Goal: Check status: Check status

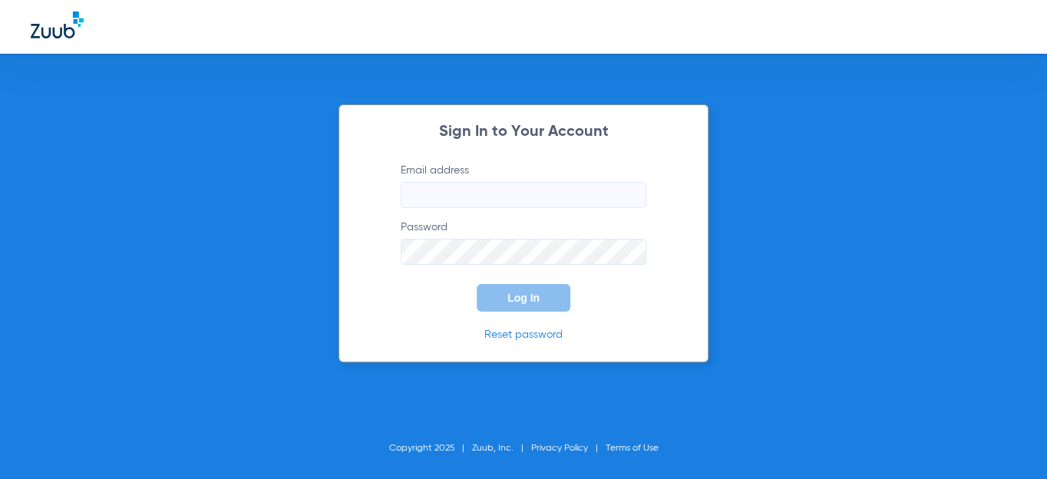
type input "[EMAIL_ADDRESS][DOMAIN_NAME]"
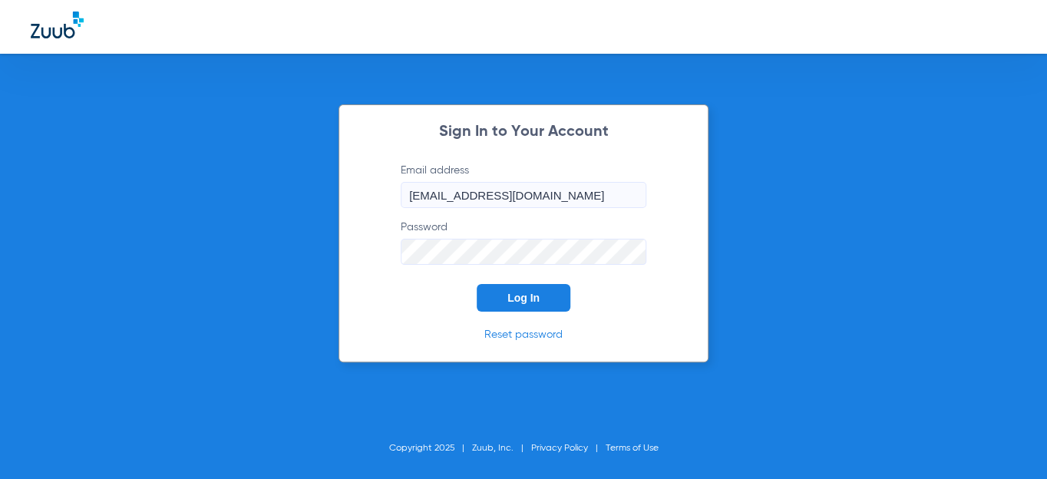
click at [533, 303] on span "Log In" at bounding box center [524, 298] width 32 height 12
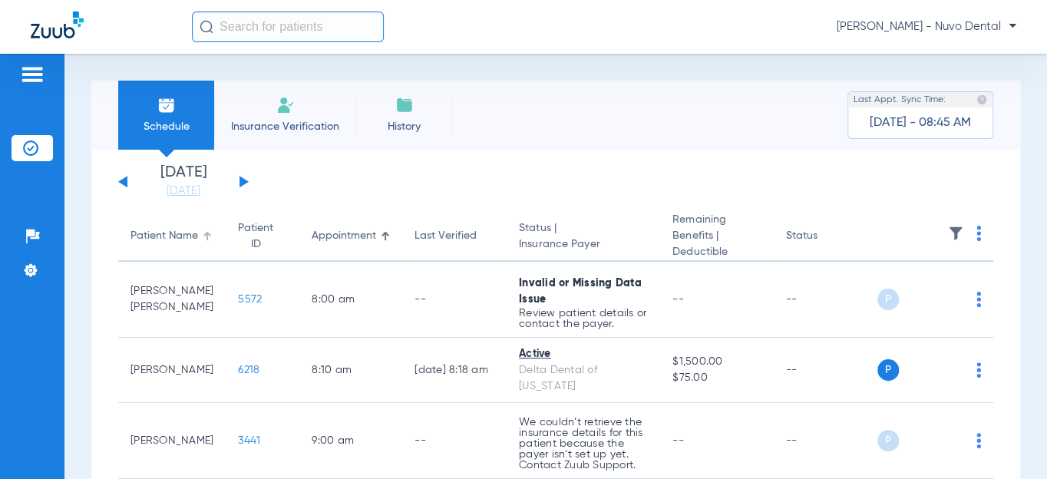
click at [161, 239] on div "Patient Name" at bounding box center [165, 236] width 68 height 16
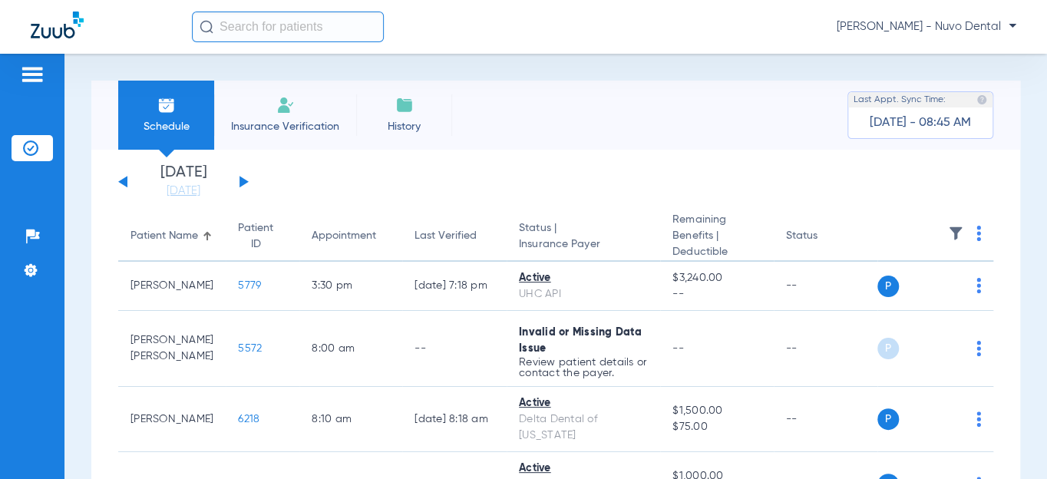
click at [243, 177] on div "[DATE] [DATE] [DATE] [DATE] [DATE] [DATE] [DATE] [DATE] [DATE] [DATE] [DATE] [D…" at bounding box center [183, 182] width 131 height 34
click at [243, 183] on button at bounding box center [244, 182] width 9 height 12
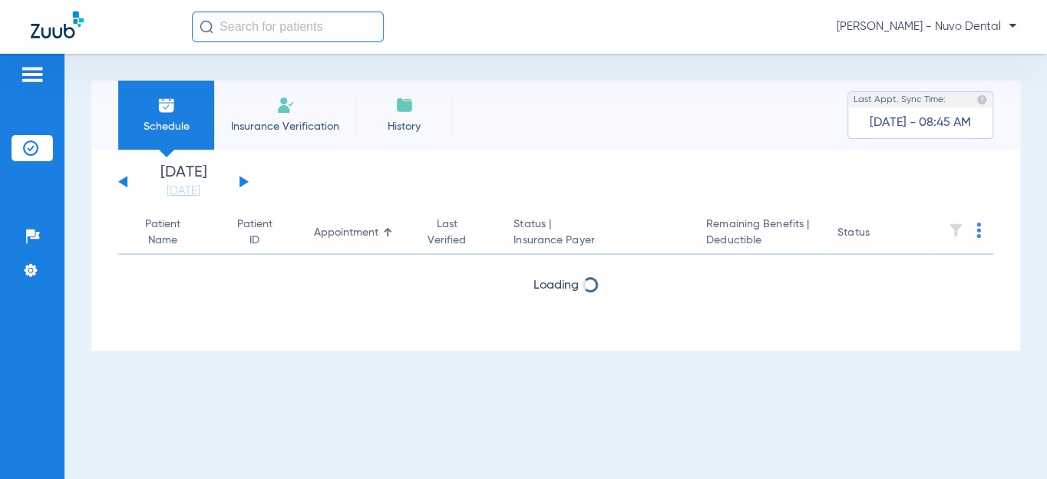
click at [243, 183] on button at bounding box center [244, 182] width 9 height 12
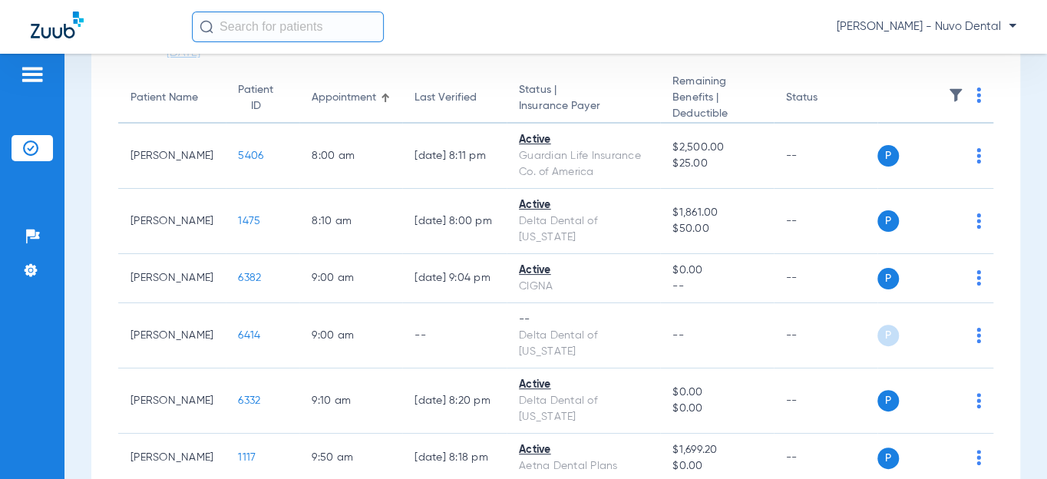
scroll to position [139, 0]
click at [146, 100] on div "Patient Name" at bounding box center [165, 97] width 68 height 16
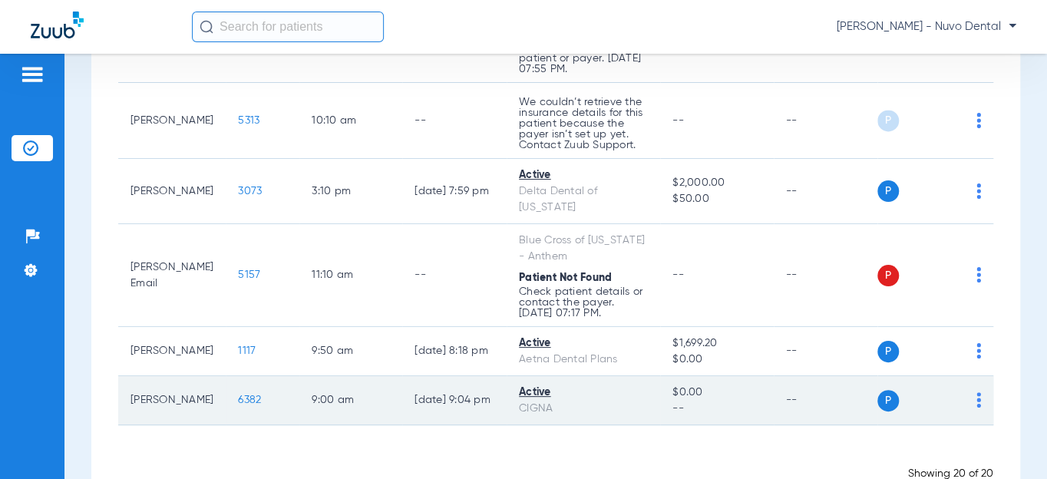
scroll to position [1259, 0]
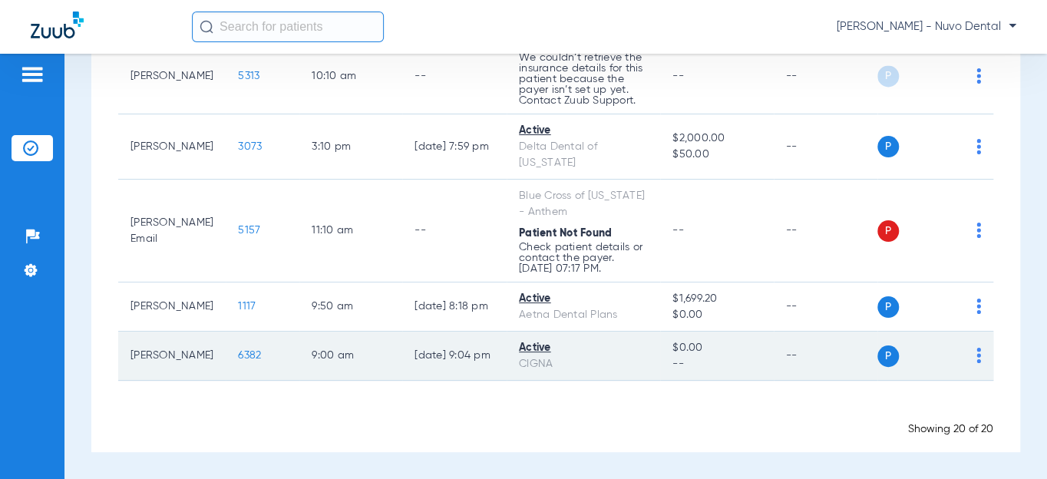
click at [238, 359] on span "6382" at bounding box center [249, 355] width 23 height 11
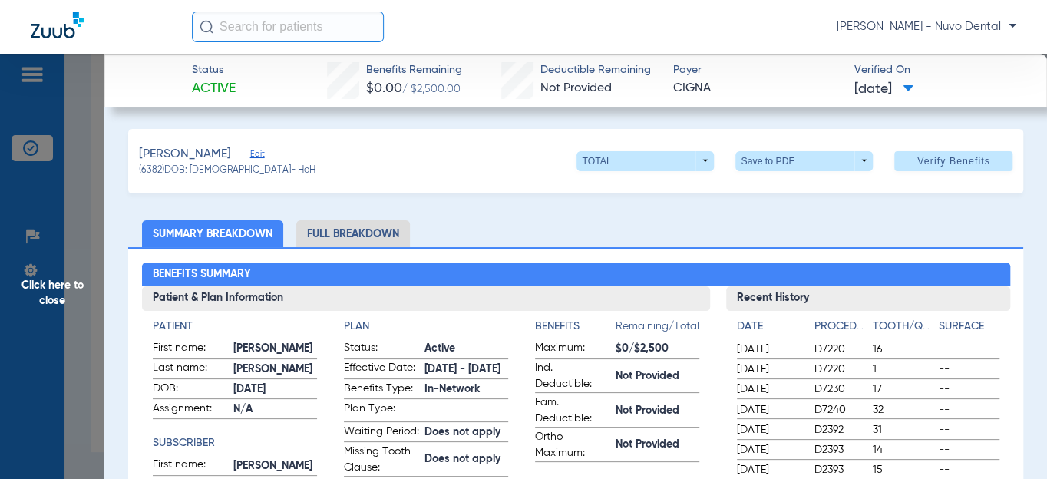
click at [68, 288] on span "Click here to close" at bounding box center [52, 293] width 104 height 479
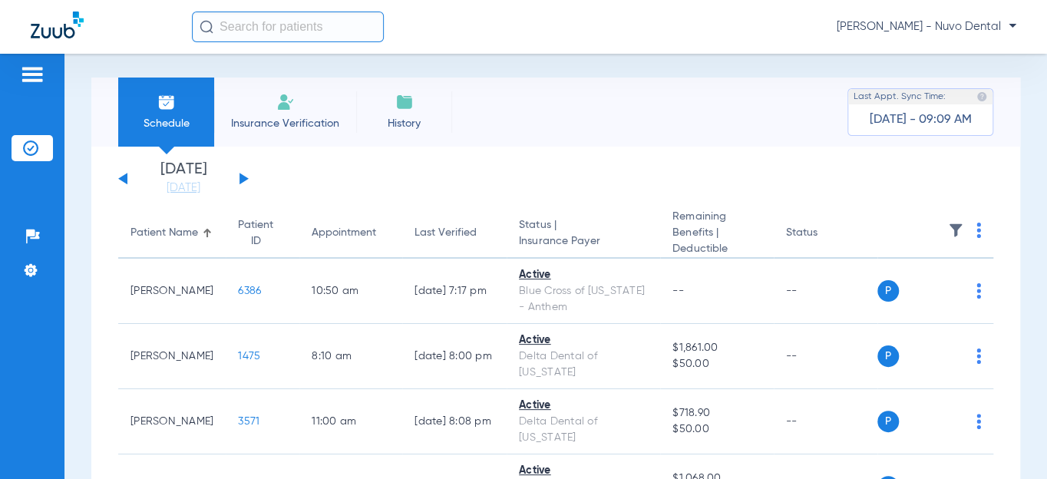
scroll to position [0, 0]
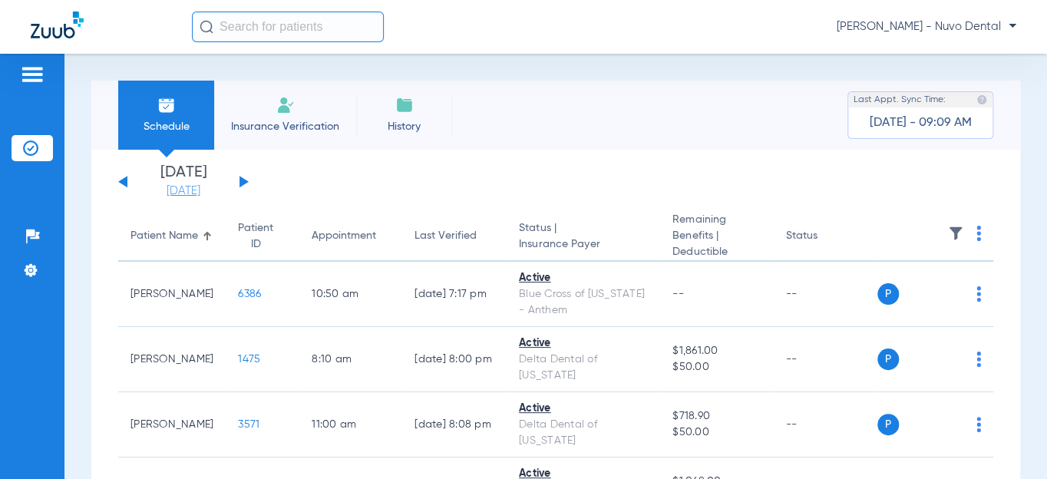
click at [177, 196] on link "[DATE]" at bounding box center [183, 191] width 92 height 15
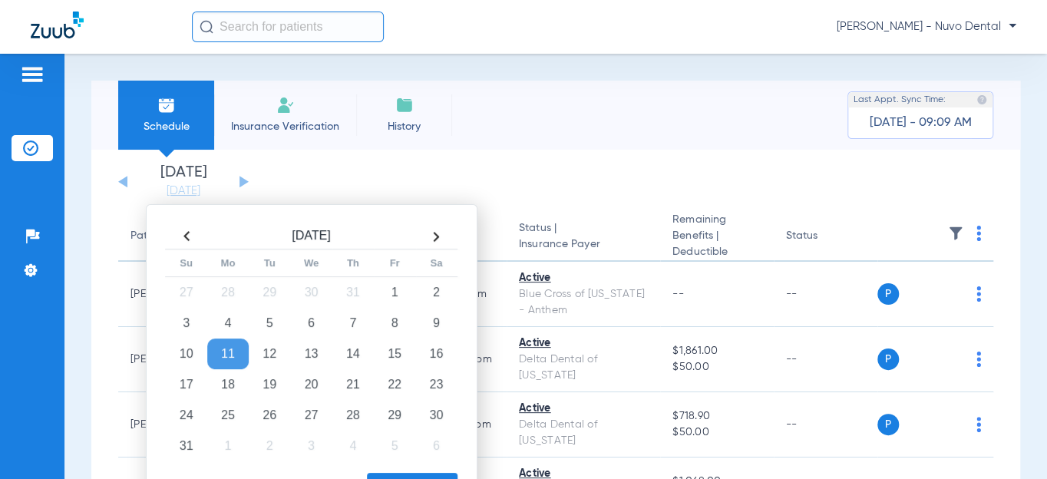
click at [239, 353] on td "11" at bounding box center [227, 354] width 41 height 31
click at [415, 467] on div "Apply" at bounding box center [310, 484] width 296 height 38
click at [412, 469] on div "Apply" at bounding box center [310, 484] width 296 height 38
click at [408, 473] on button "Apply" at bounding box center [412, 488] width 91 height 31
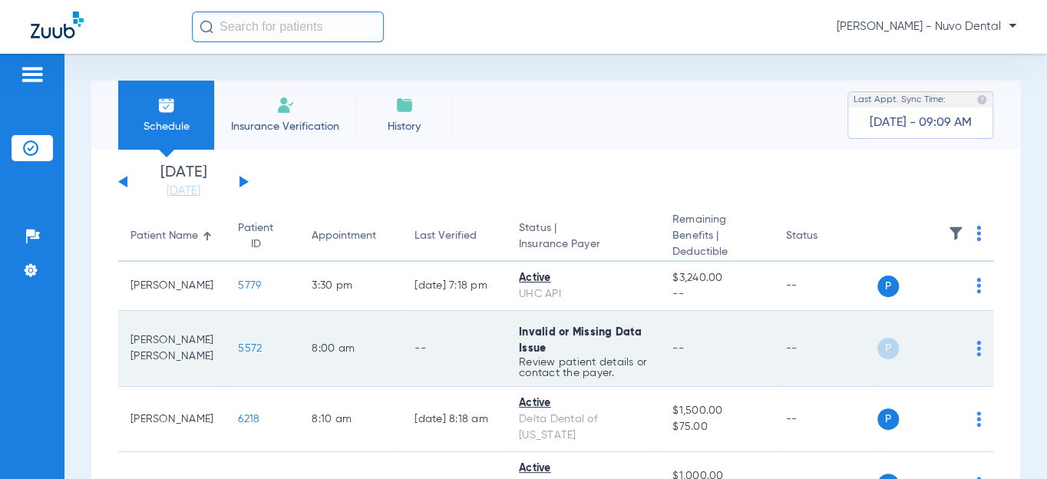
scroll to position [139, 0]
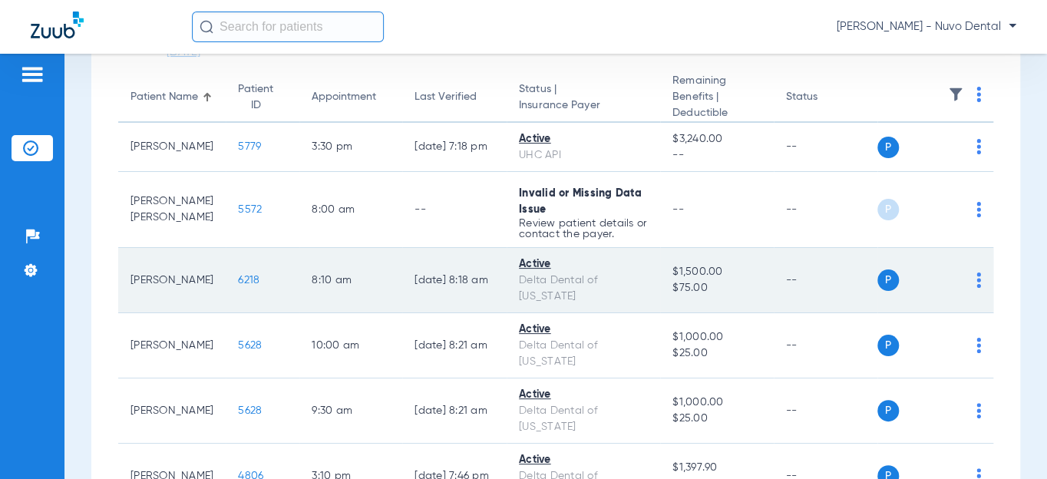
click at [238, 276] on span "6218" at bounding box center [249, 280] width 22 height 11
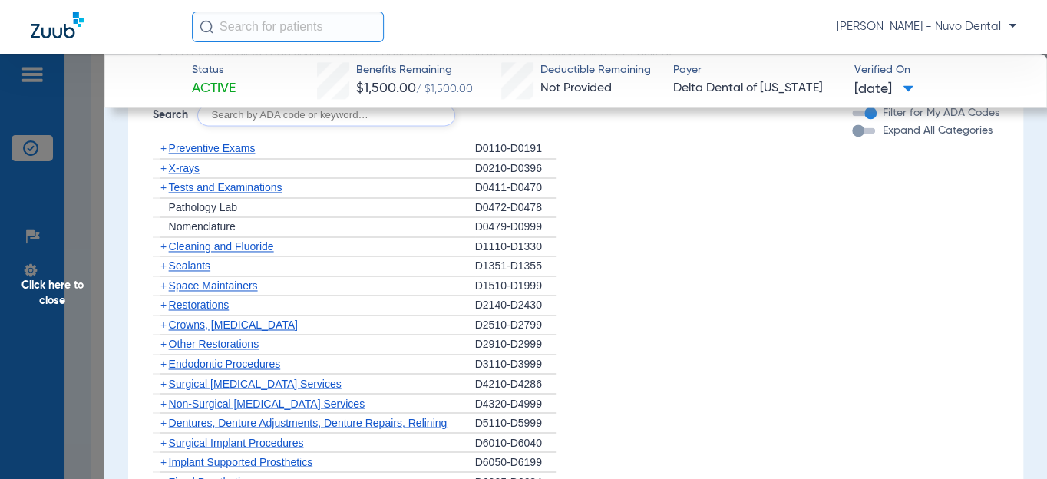
scroll to position [1117, 0]
click at [326, 127] on div at bounding box center [326, 116] width 258 height 22
type input "d9944"
click button "Search" at bounding box center [512, 116] width 61 height 22
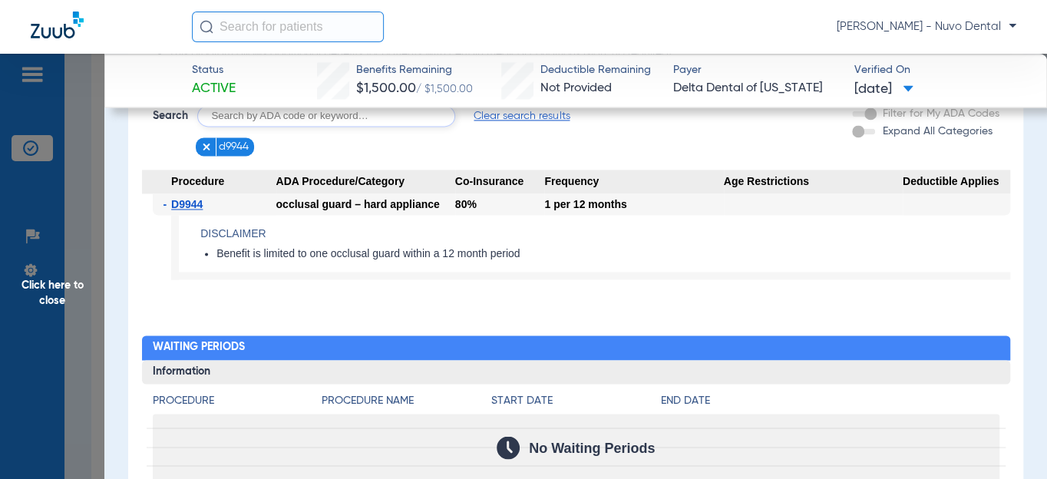
click at [608, 280] on app-benefits-detail "Disclaimer Benefit is limited to one occlusal guard within a 12 month period" at bounding box center [590, 247] width 839 height 65
click at [268, 22] on input "text" at bounding box center [288, 27] width 192 height 31
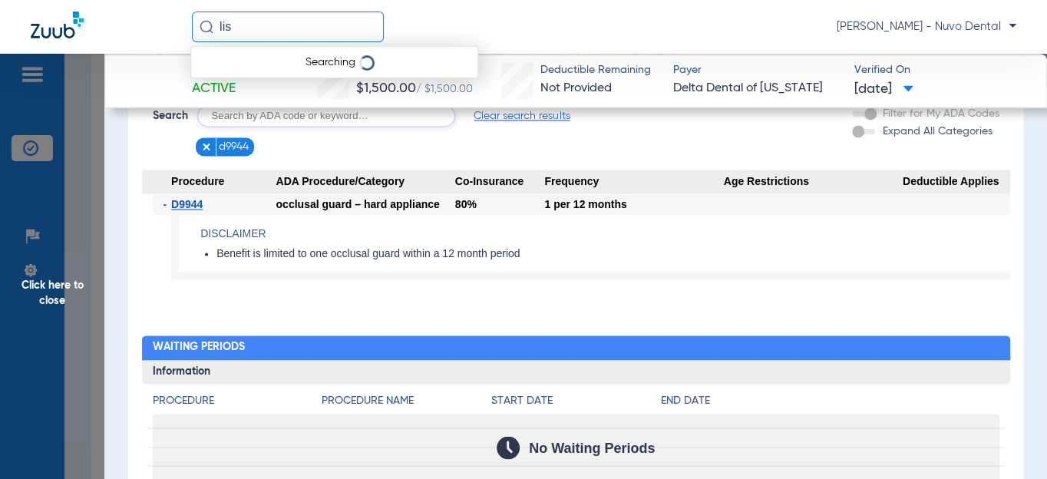
click at [268, 22] on input "lis" at bounding box center [288, 27] width 192 height 31
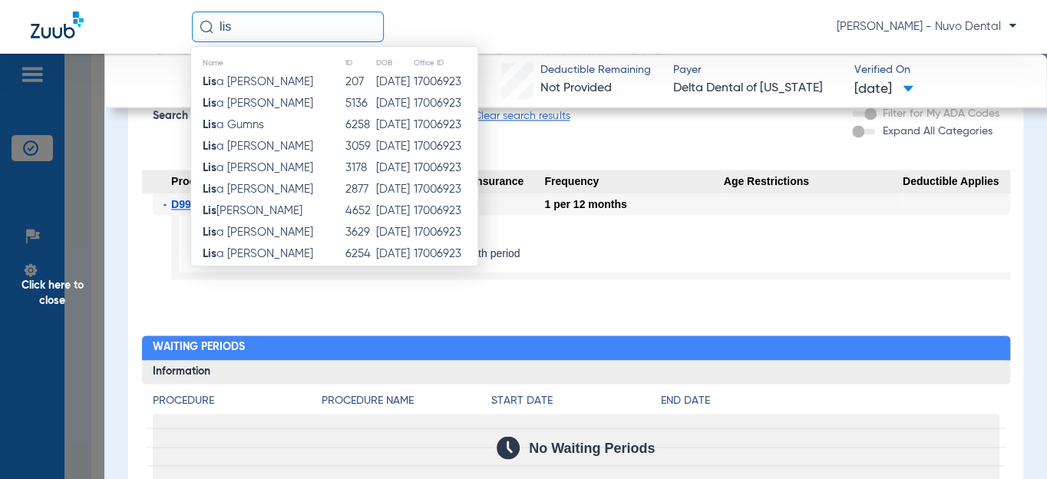
type input "a"
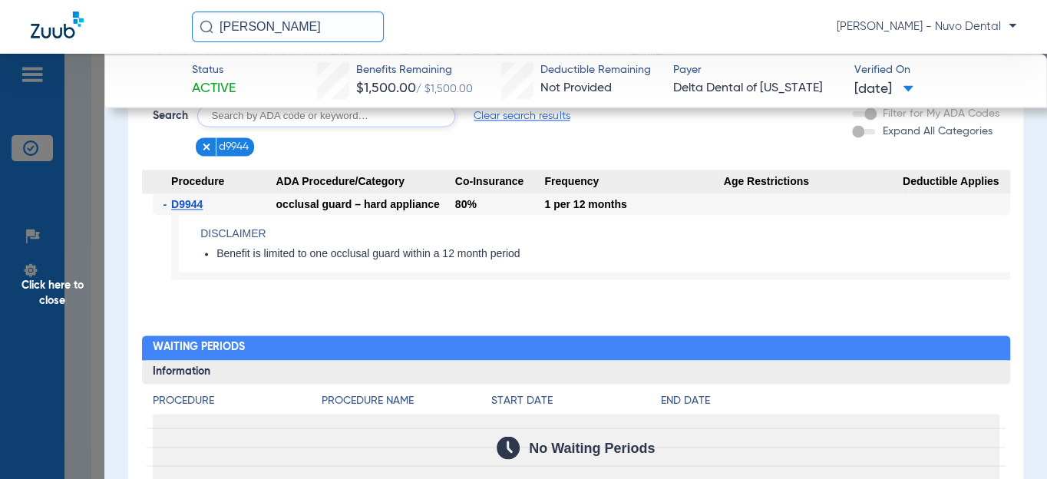
type input "[PERSON_NAME]"
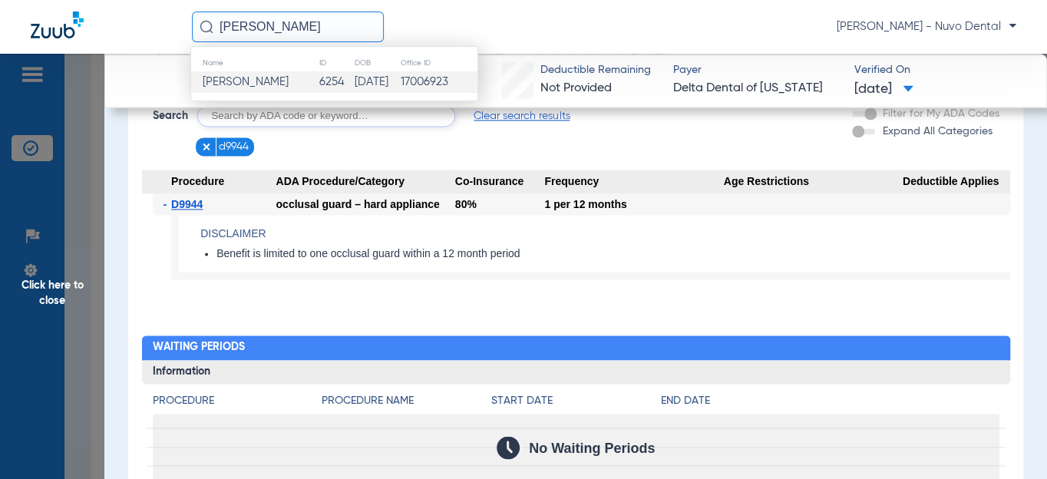
click at [240, 81] on span "[PERSON_NAME]" at bounding box center [246, 82] width 86 height 12
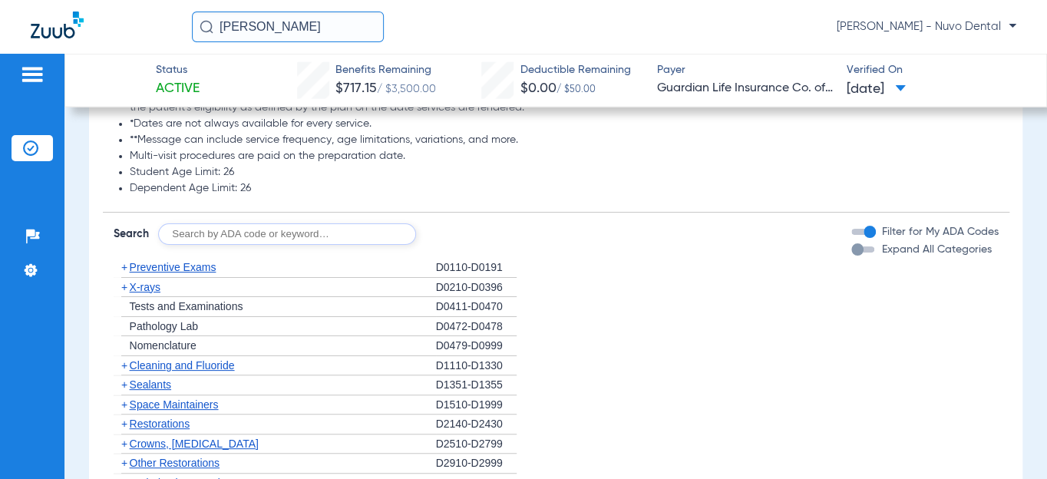
scroll to position [1815, 0]
